Goal: Task Accomplishment & Management: Use online tool/utility

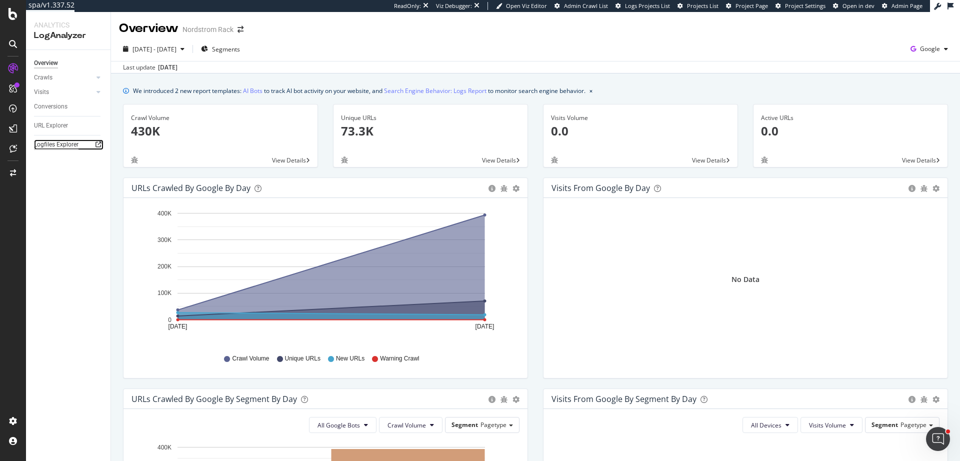
click at [77, 144] on div "Logfiles Explorer" at bounding box center [56, 144] width 44 height 10
